Goal: Transaction & Acquisition: Purchase product/service

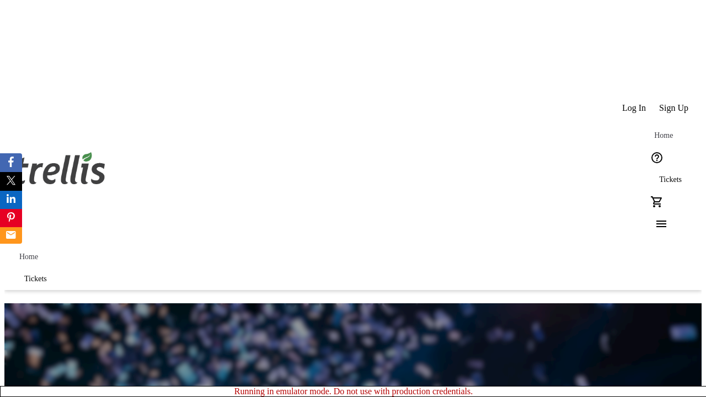
click at [675, 103] on span "Sign Up" at bounding box center [673, 108] width 29 height 10
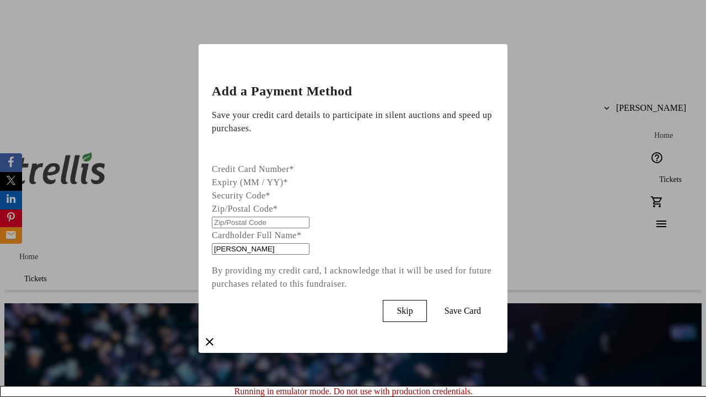
click at [413, 308] on span "Skip" at bounding box center [405, 311] width 16 height 10
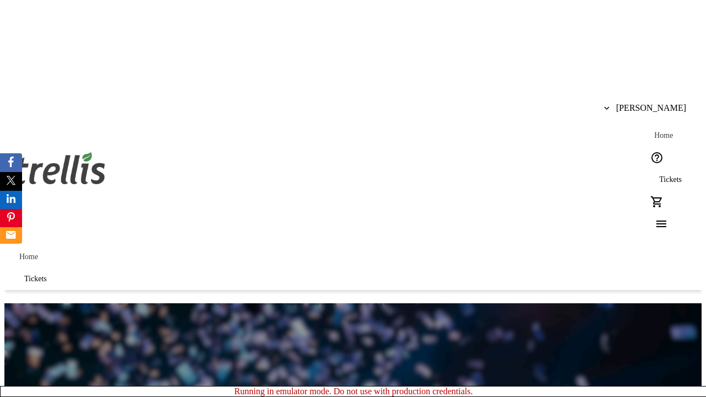
click at [659, 175] on span "Tickets" at bounding box center [670, 179] width 23 height 9
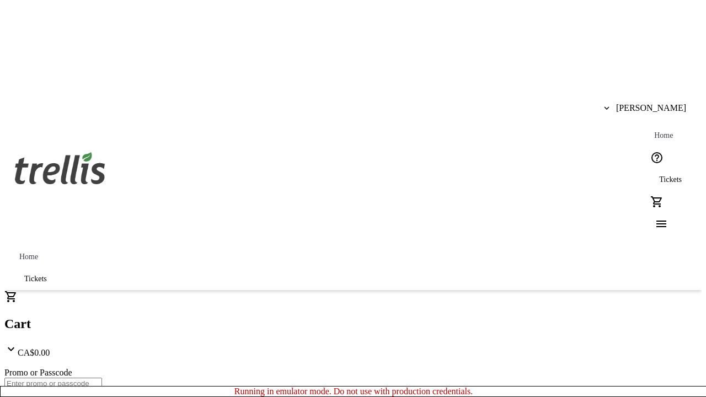
type input "1"
